Goal: Find specific page/section: Find specific page/section

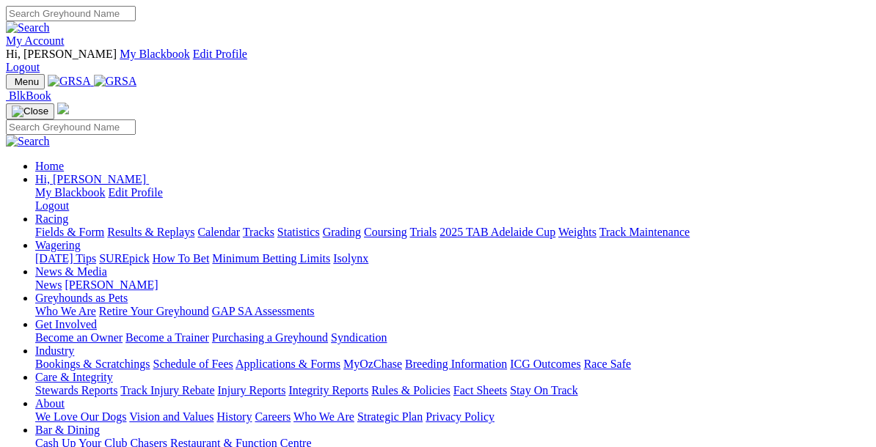
click at [240, 226] on link "Calendar" at bounding box center [218, 232] width 43 height 12
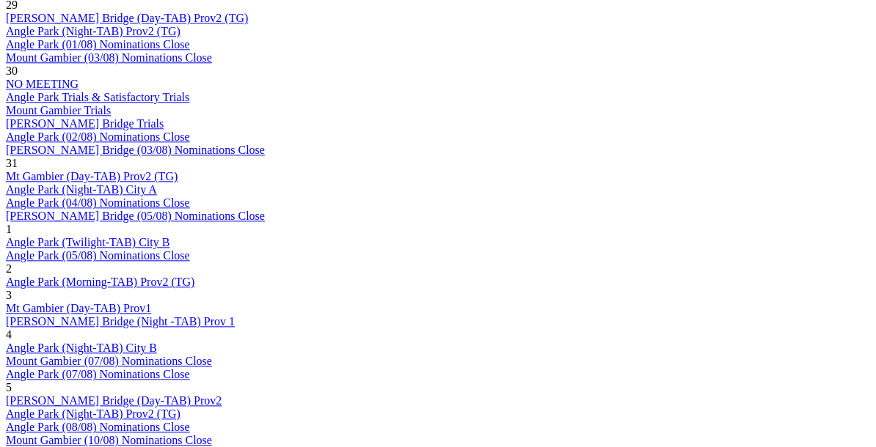
scroll to position [955, 0]
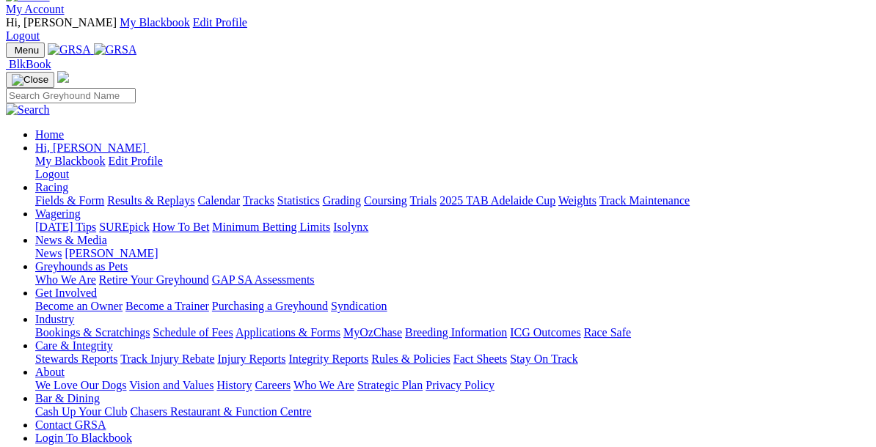
scroll to position [32, 0]
